Goal: Task Accomplishment & Management: Manage account settings

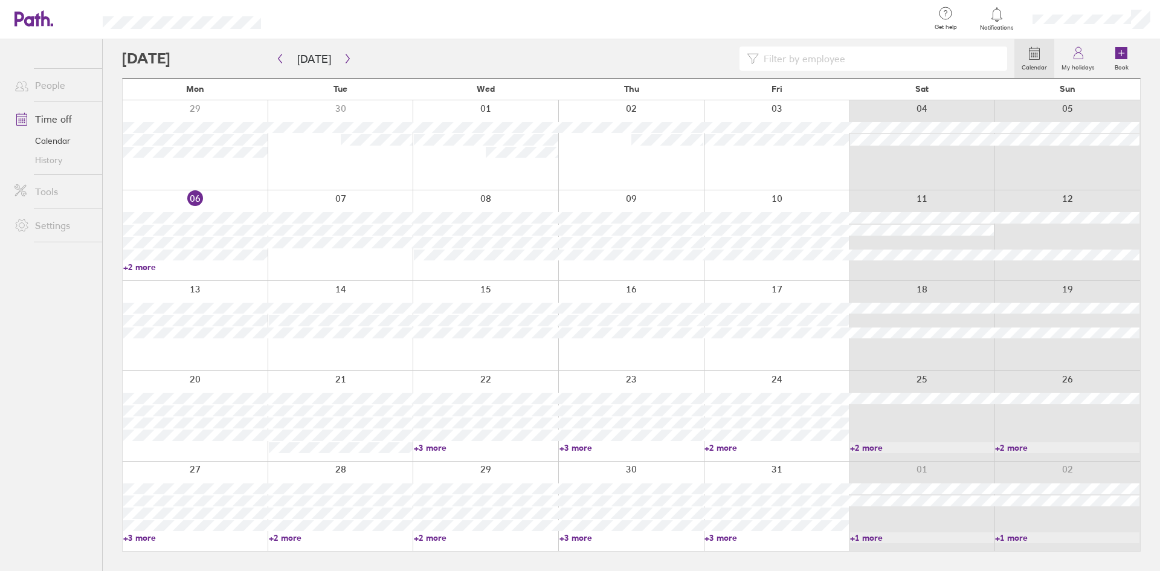
click at [167, 54] on div at bounding box center [568, 59] width 892 height 24
click at [103, 64] on div "Calendar My holidays Book [DATE] [DATE] Mon Tue Wed Thu Fri Sat Sun 29 30 01 02…" at bounding box center [631, 305] width 1057 height 532
click at [346, 59] on icon "button" at bounding box center [347, 59] width 9 height 10
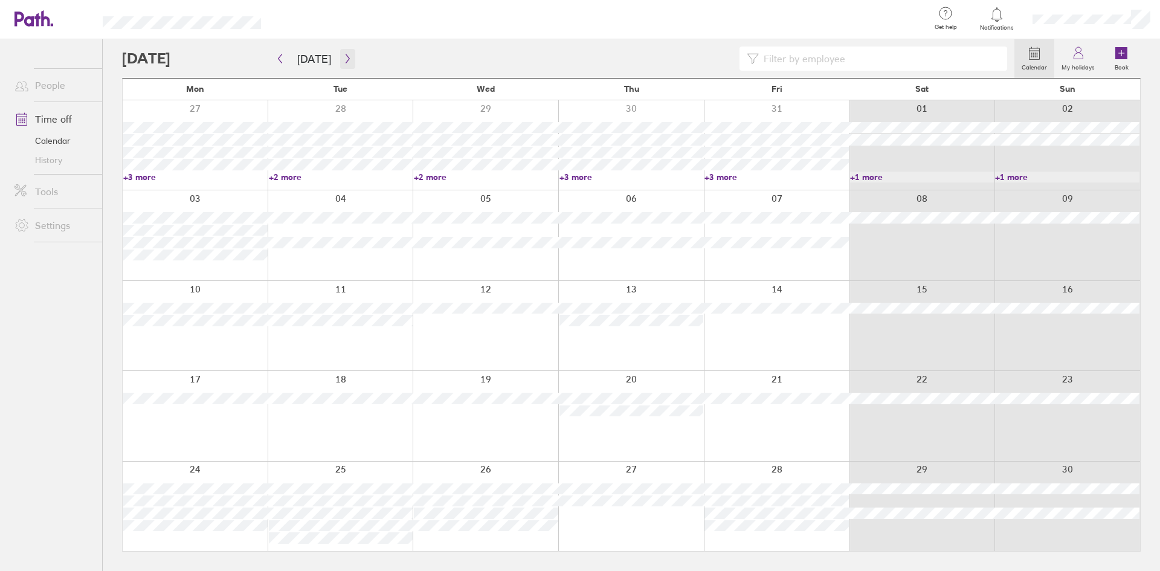
click at [346, 59] on icon "button" at bounding box center [347, 59] width 9 height 10
